Goal: Task Accomplishment & Management: Manage account settings

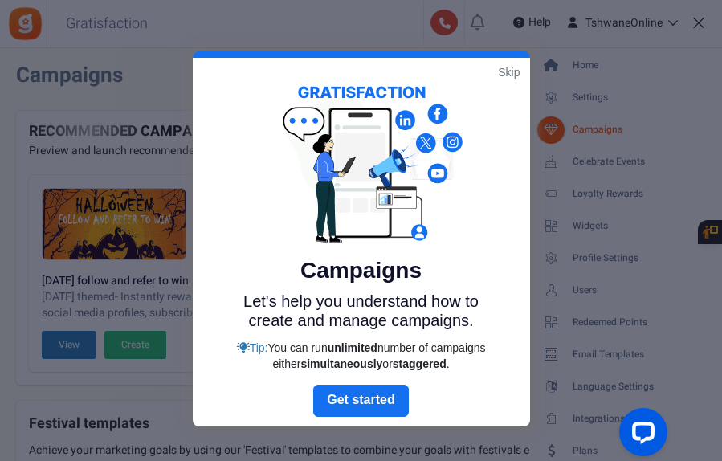
click at [508, 72] on link "Skip" at bounding box center [509, 72] width 22 height 16
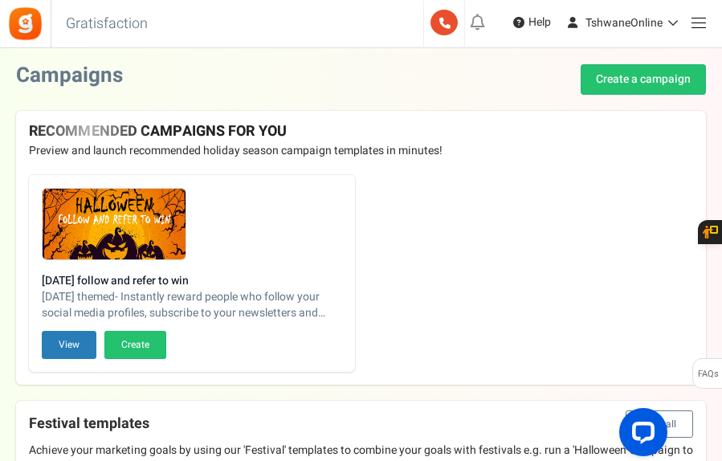
click at [697, 23] on link at bounding box center [698, 21] width 31 height 31
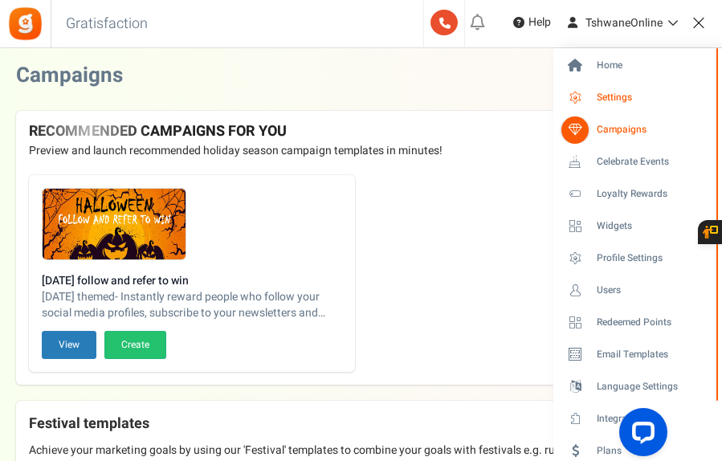
click at [616, 100] on span "Settings" at bounding box center [653, 98] width 112 height 14
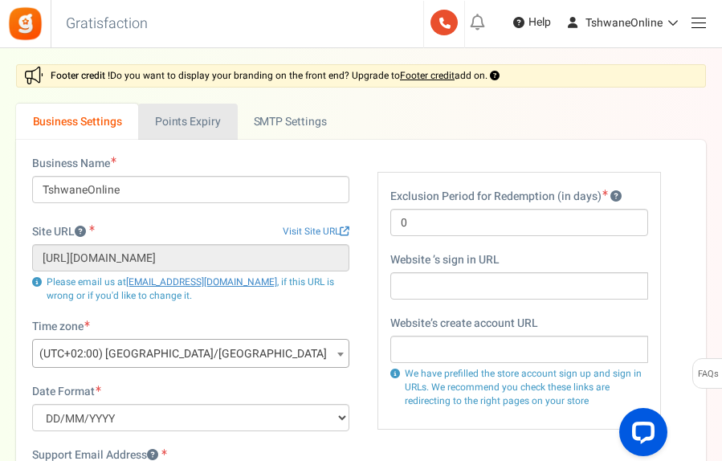
click at [206, 123] on link "Points Expiry" at bounding box center [187, 122] width 99 height 36
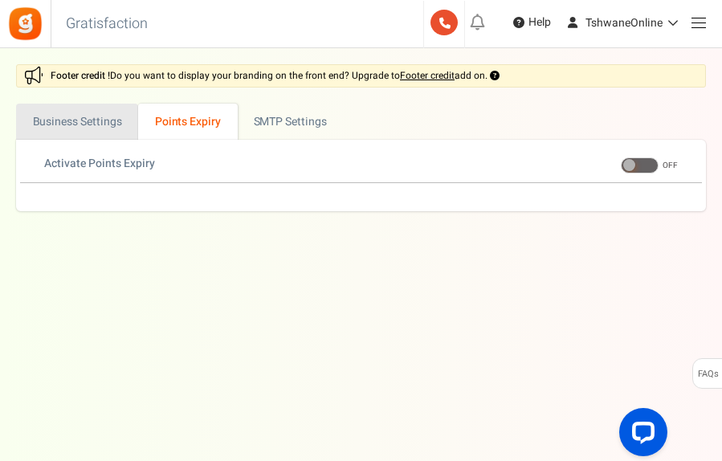
click at [109, 130] on link "Business Settings" at bounding box center [77, 122] width 122 height 36
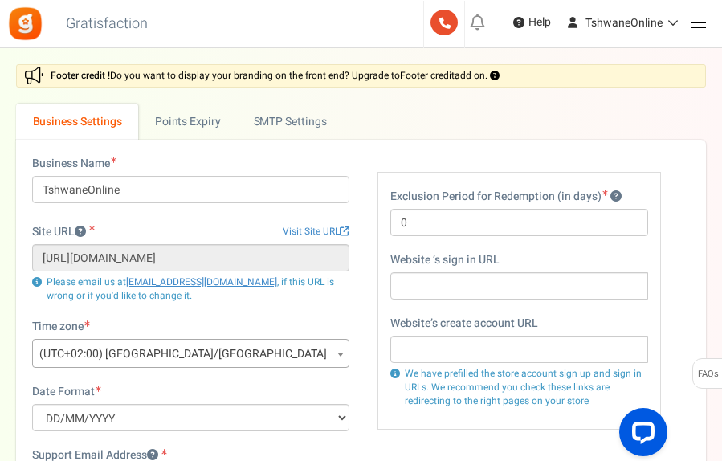
click at [31, 21] on img at bounding box center [25, 24] width 36 height 36
click at [691, 20] on link at bounding box center [698, 21] width 31 height 31
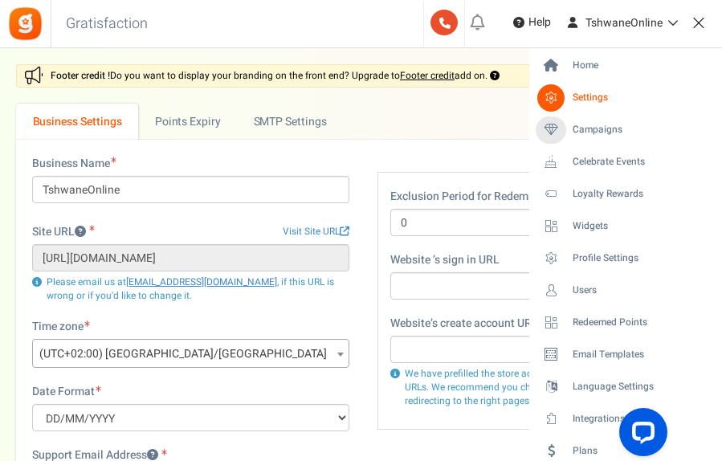
click at [697, 23] on span at bounding box center [699, 22] width 14 height 1
